Goal: Task Accomplishment & Management: Manage account settings

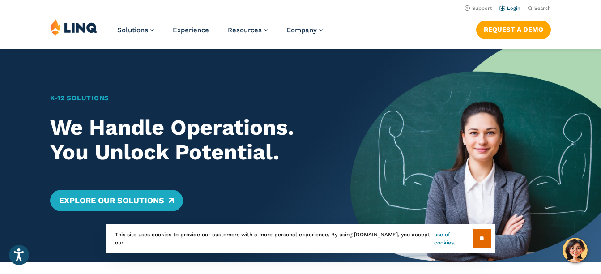
click at [512, 9] on link "Login" at bounding box center [509, 8] width 21 height 6
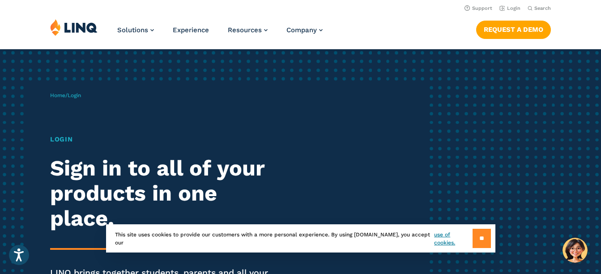
click at [473, 233] on input "**" at bounding box center [482, 238] width 18 height 19
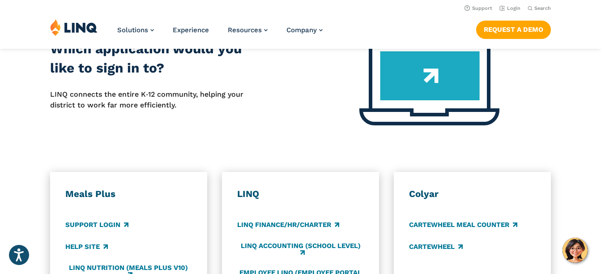
scroll to position [313, 0]
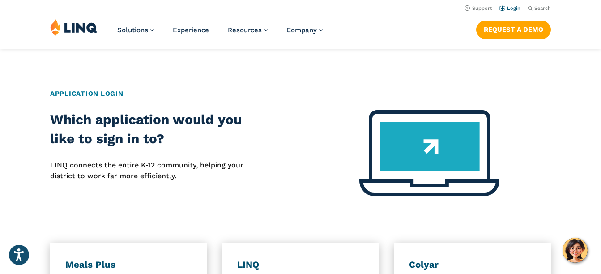
click at [512, 6] on link "Login" at bounding box center [509, 8] width 21 height 6
